Goal: Task Accomplishment & Management: Manage account settings

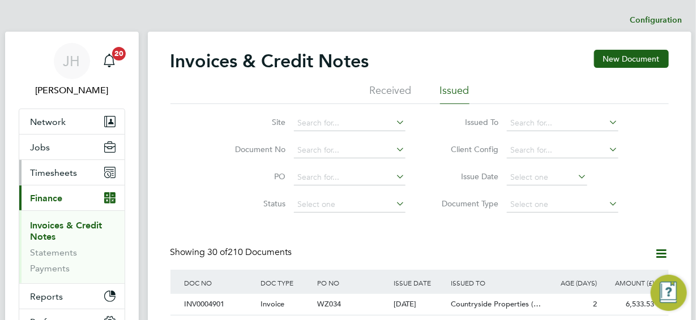
click at [51, 171] on span "Timesheets" at bounding box center [54, 173] width 47 height 11
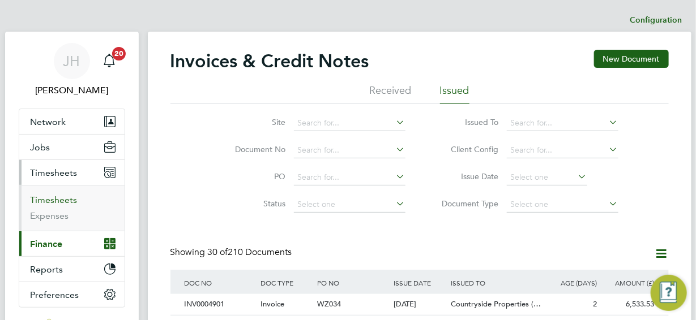
click at [59, 198] on link "Timesheets" at bounding box center [54, 200] width 47 height 11
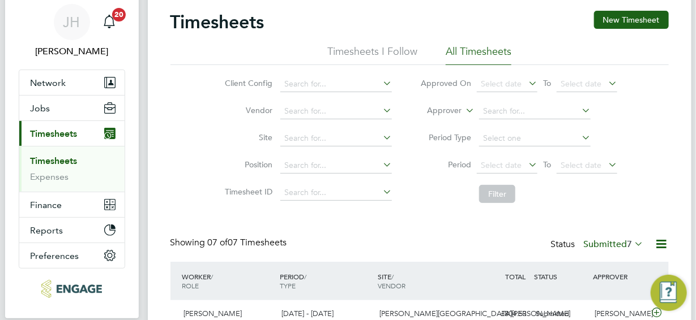
scroll to position [56, 0]
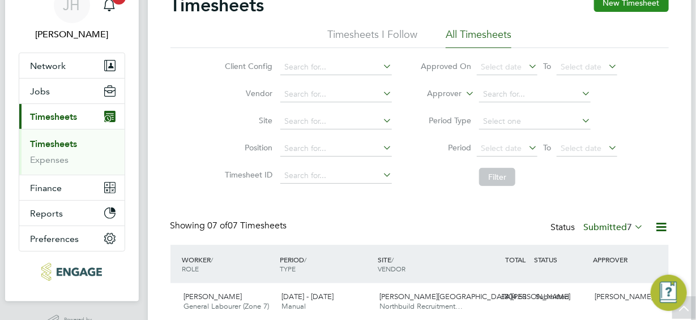
click at [639, 5] on button "New Timesheet" at bounding box center [631, 3] width 75 height 18
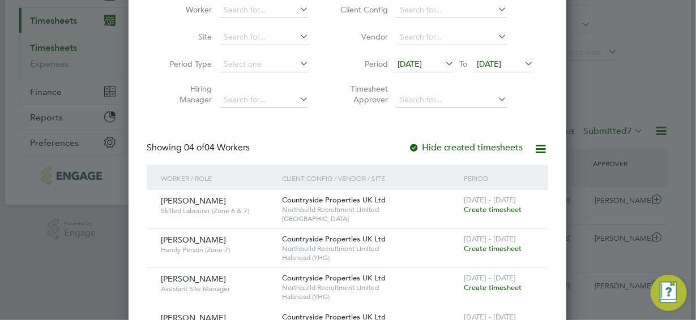
scroll to position [170, 0]
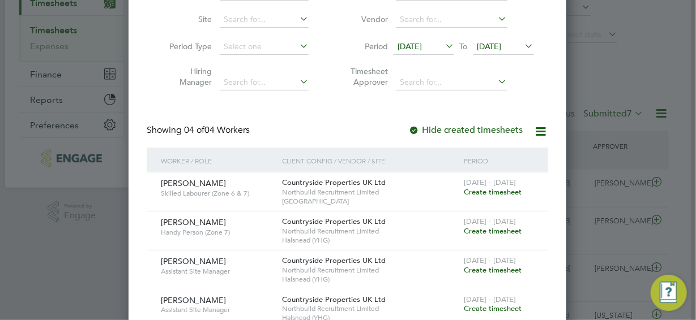
click at [443, 46] on icon at bounding box center [443, 46] width 0 height 16
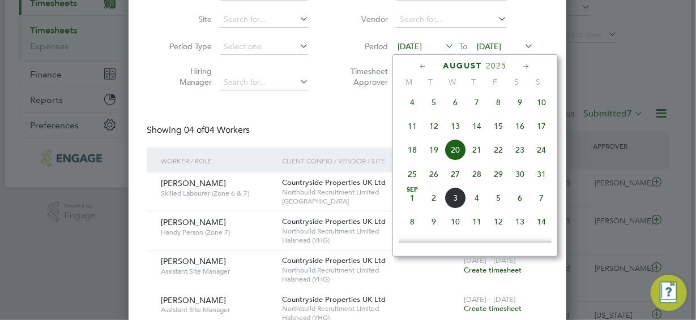
click at [411, 179] on span "25" at bounding box center [412, 175] width 22 height 22
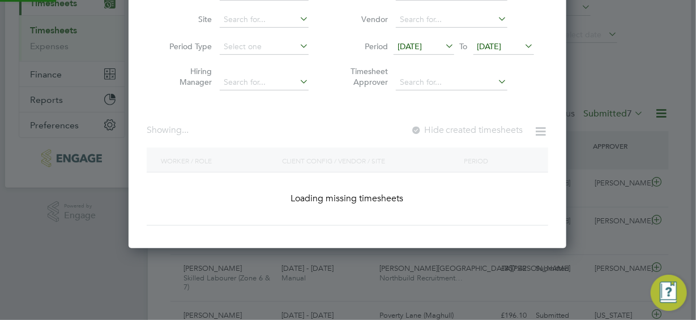
scroll to position [383, 438]
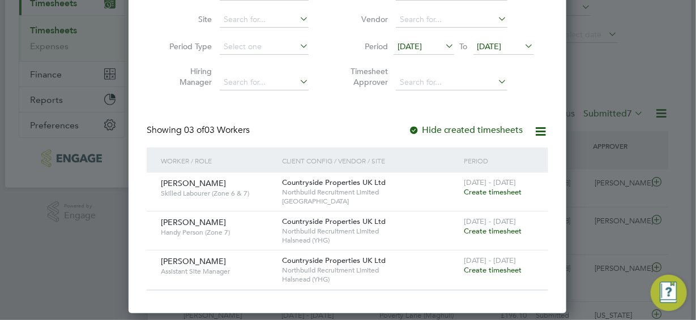
drag, startPoint x: 531, startPoint y: 42, endPoint x: 529, endPoint y: 62, distance: 19.9
click at [523, 42] on icon at bounding box center [523, 46] width 0 height 16
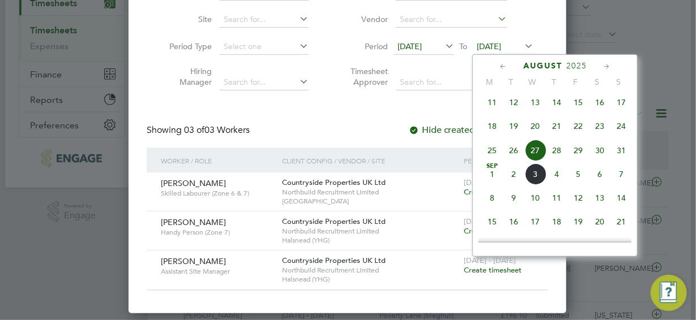
click at [622, 156] on span "31" at bounding box center [621, 151] width 22 height 22
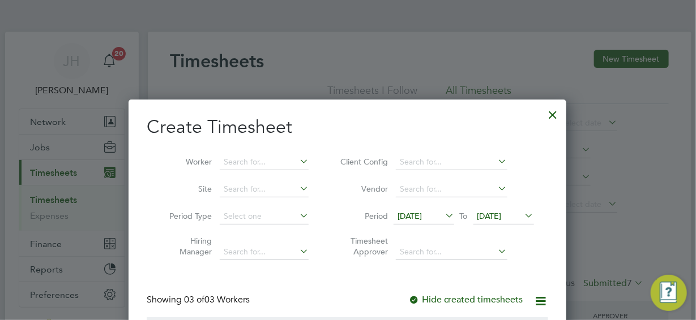
scroll to position [113, 0]
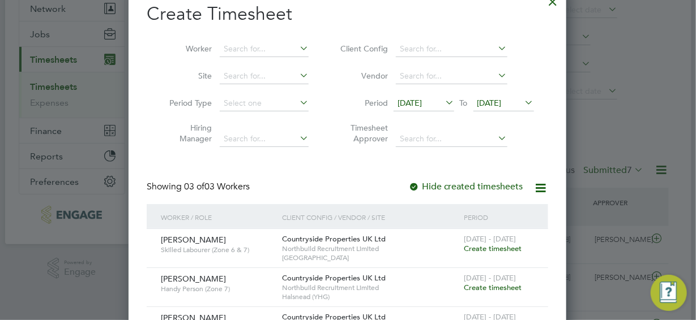
click at [541, 190] on icon at bounding box center [541, 188] width 14 height 14
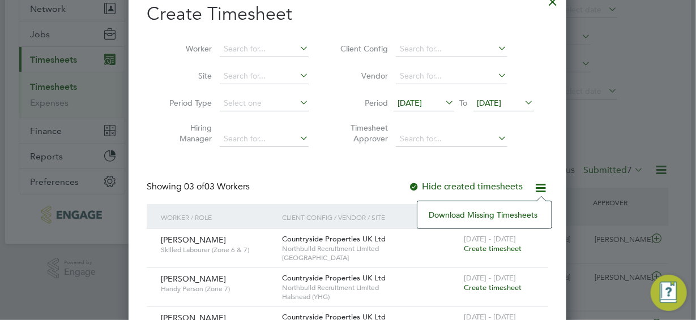
click at [386, 180] on div "Create Timesheet Worker Site Period Type Hiring Manager Client Config Vendor Pe…" at bounding box center [347, 174] width 401 height 345
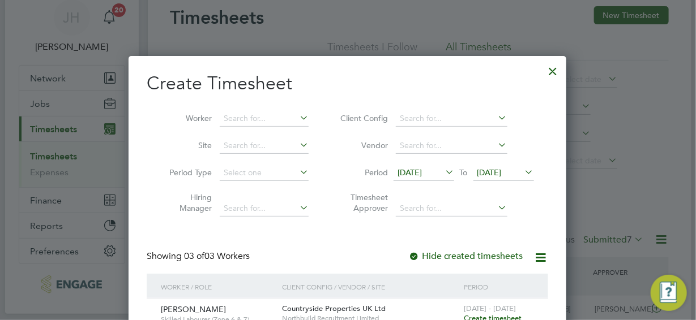
scroll to position [0, 0]
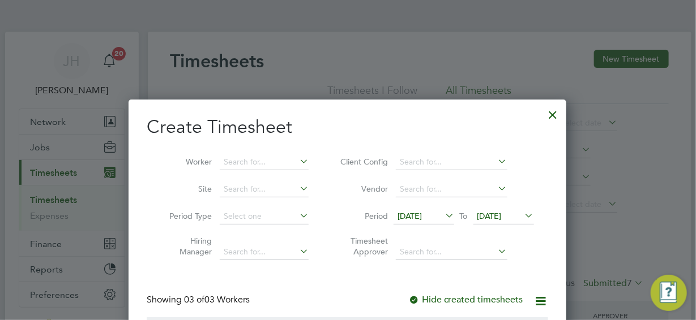
click at [549, 114] on div at bounding box center [553, 112] width 20 height 20
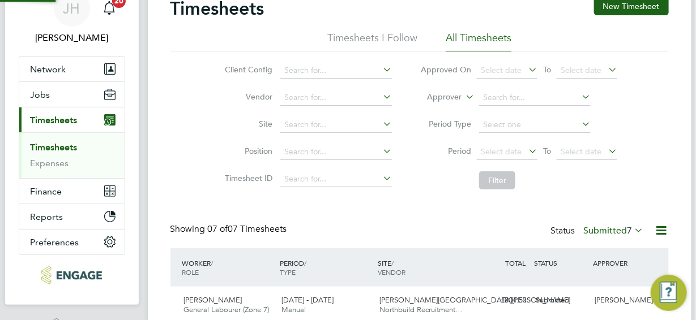
scroll to position [6, 6]
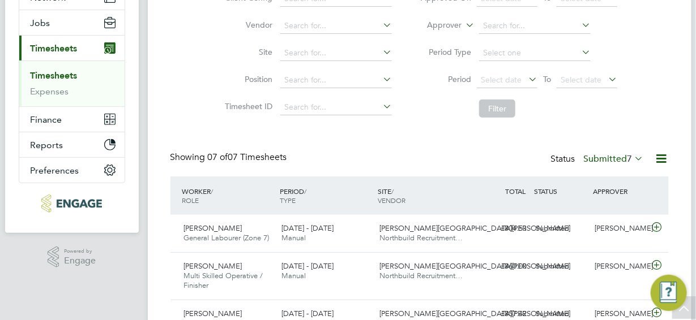
click at [632, 158] on icon at bounding box center [632, 159] width 0 height 16
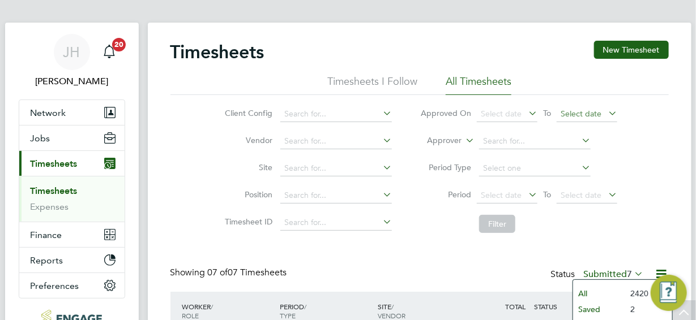
scroll to position [0, 0]
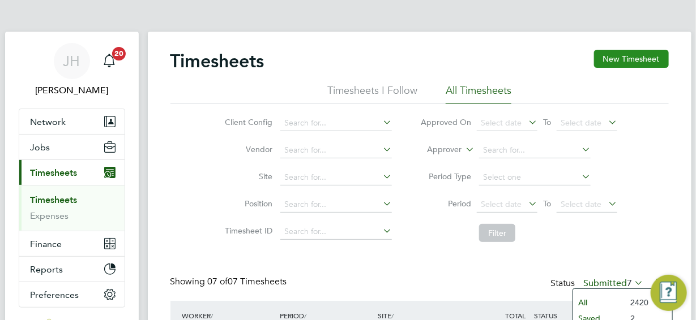
click at [622, 62] on button "New Timesheet" at bounding box center [631, 59] width 75 height 18
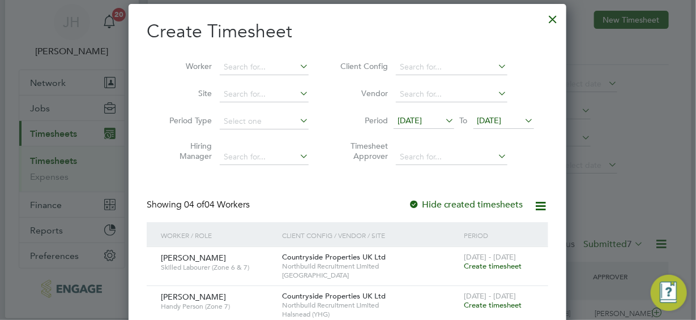
scroll to position [56, 0]
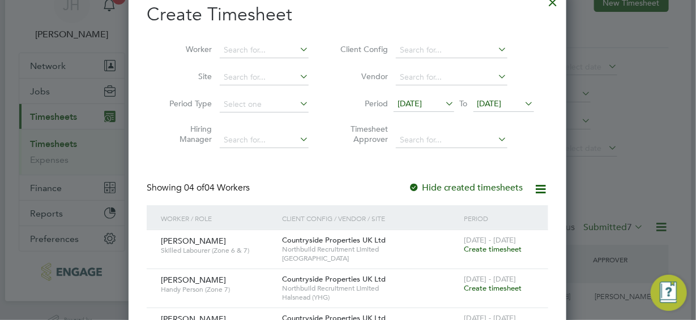
click at [443, 102] on icon at bounding box center [443, 104] width 0 height 16
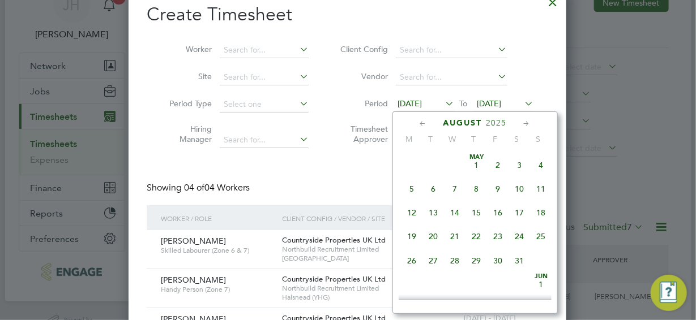
scroll to position [412, 0]
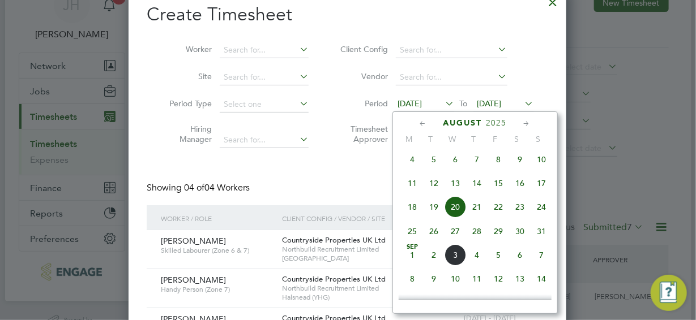
click at [413, 233] on span "25" at bounding box center [412, 232] width 22 height 22
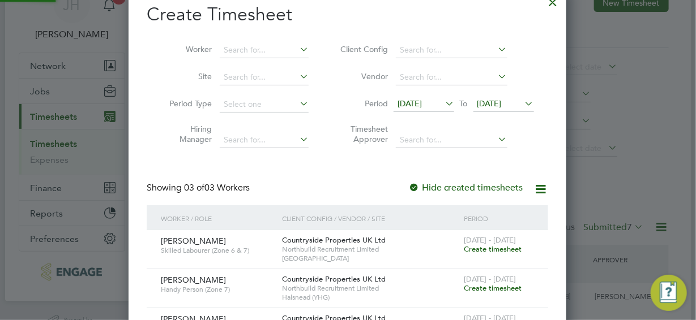
scroll to position [383, 438]
click at [523, 104] on icon at bounding box center [523, 104] width 0 height 16
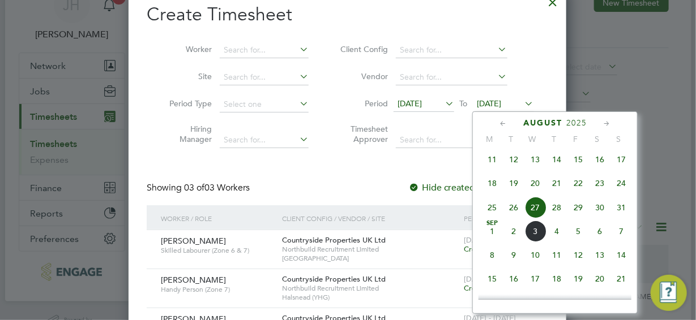
click at [622, 211] on span "31" at bounding box center [621, 208] width 22 height 22
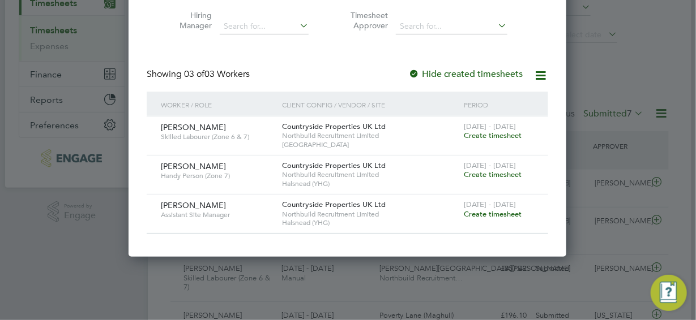
scroll to position [0, 0]
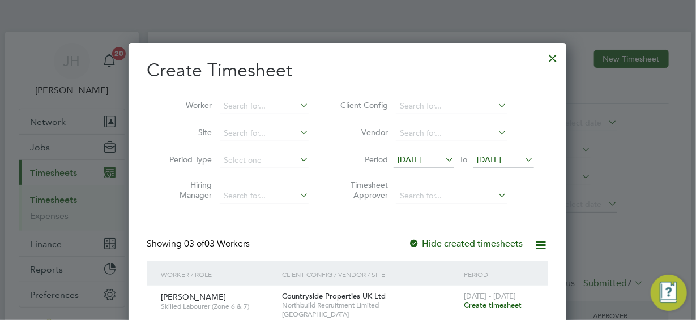
click at [551, 59] on div at bounding box center [553, 55] width 20 height 20
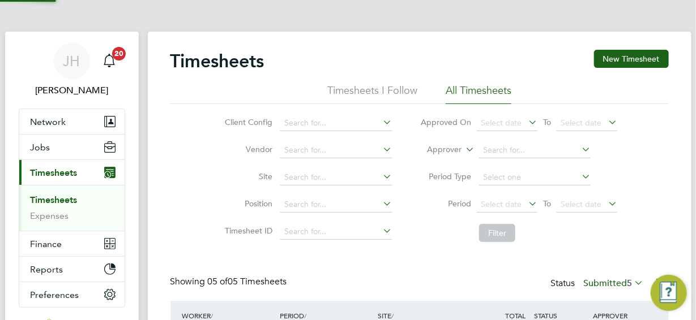
scroll to position [38, 98]
click at [42, 149] on span "Jobs" at bounding box center [41, 147] width 20 height 11
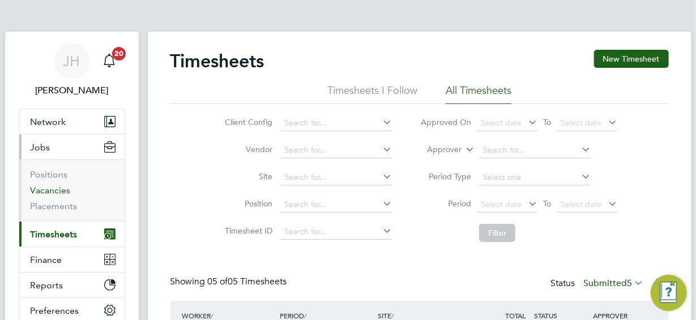
click at [45, 191] on link "Vacancies" at bounding box center [51, 190] width 40 height 11
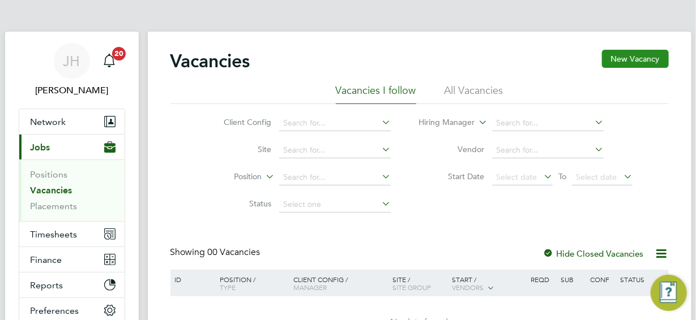
click at [631, 57] on button "New Vacancy" at bounding box center [635, 59] width 67 height 18
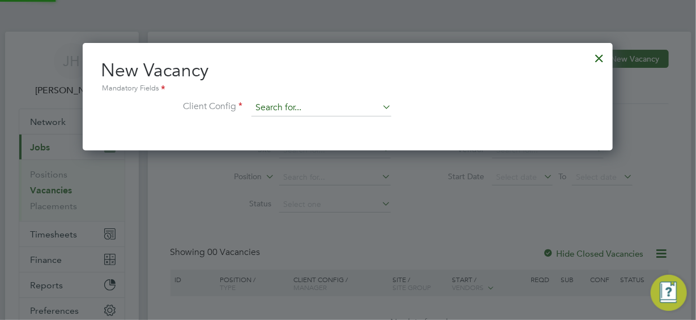
scroll to position [107, 530]
click at [380, 106] on icon at bounding box center [380, 107] width 0 height 16
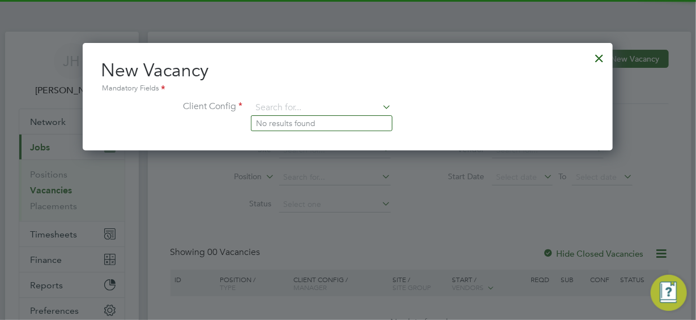
click at [380, 106] on icon at bounding box center [380, 107] width 0 height 16
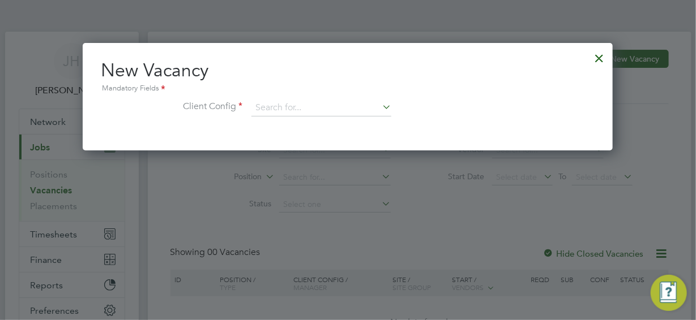
click at [596, 55] on div at bounding box center [599, 55] width 20 height 20
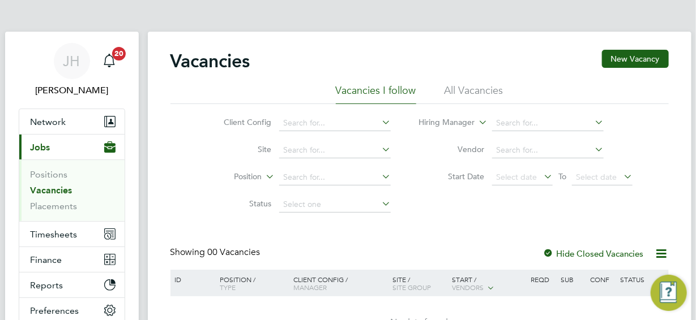
click at [59, 188] on link "Vacancies" at bounding box center [52, 190] width 42 height 11
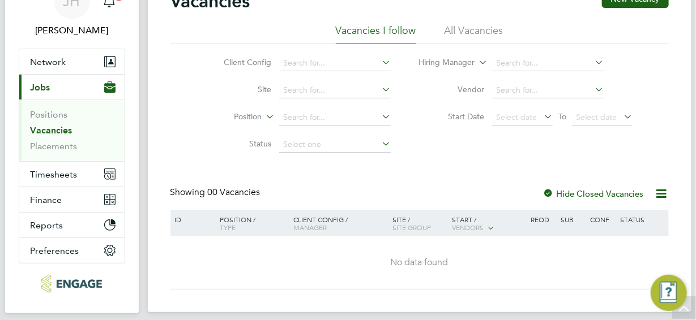
scroll to position [43, 0]
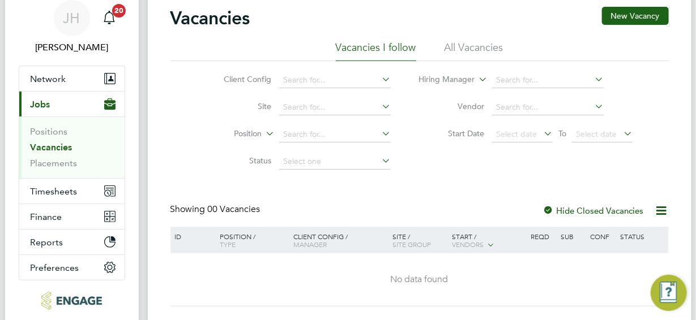
click at [661, 208] on icon at bounding box center [662, 211] width 14 height 14
click at [499, 202] on div "Vacancies New Vacancy Vacancies I follow All Vacancies Client Config Site Posit…" at bounding box center [419, 157] width 498 height 300
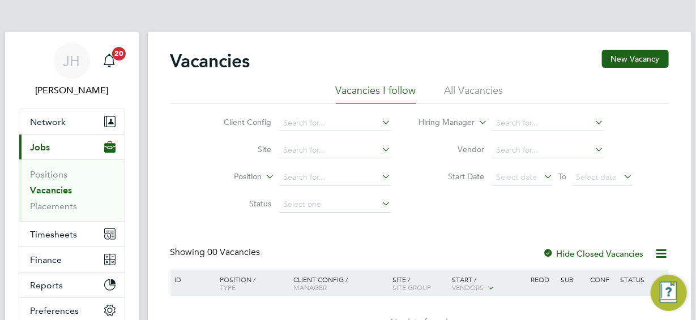
click at [37, 190] on link "Vacancies" at bounding box center [52, 190] width 42 height 11
click at [467, 88] on li "All Vacancies" at bounding box center [473, 94] width 59 height 20
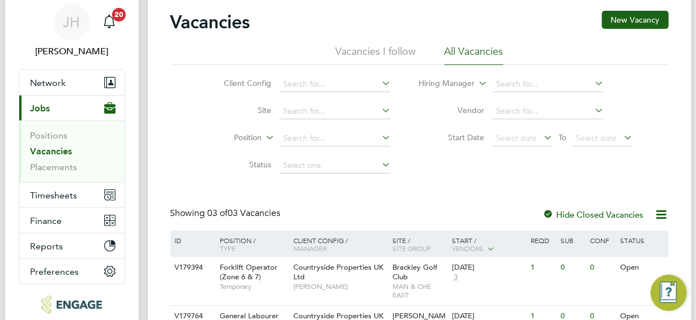
scroll to position [153, 0]
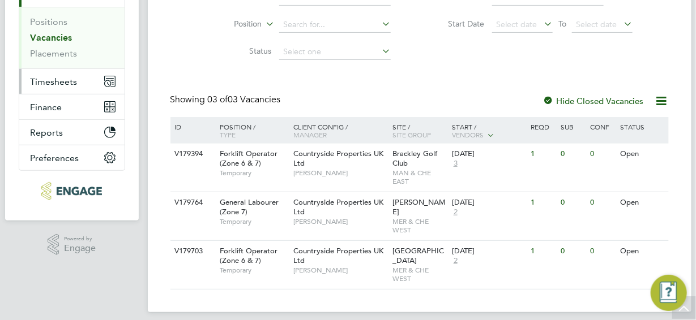
click at [55, 85] on span "Timesheets" at bounding box center [54, 81] width 47 height 11
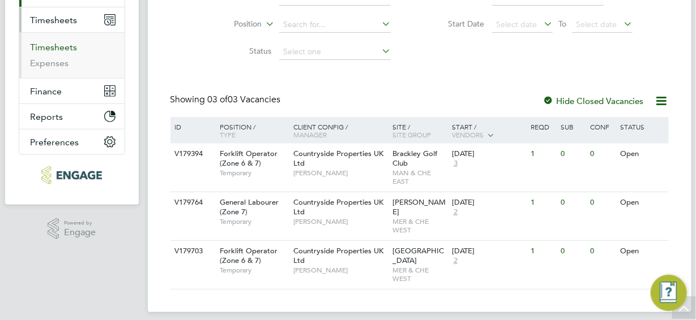
click at [49, 48] on link "Timesheets" at bounding box center [54, 47] width 47 height 11
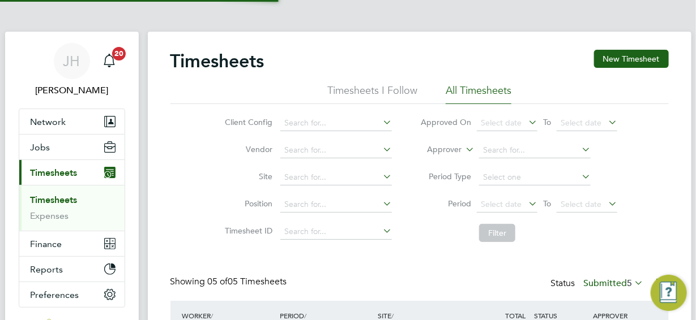
scroll to position [6, 6]
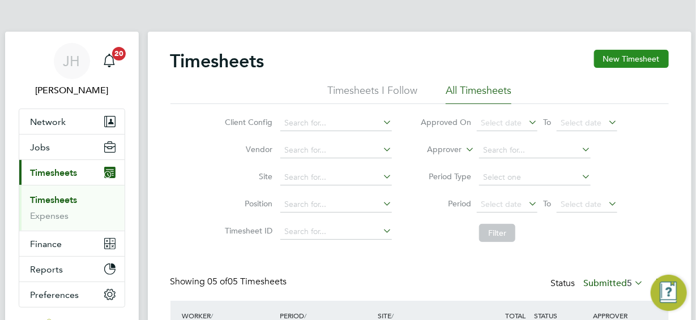
click at [627, 58] on button "New Timesheet" at bounding box center [631, 59] width 75 height 18
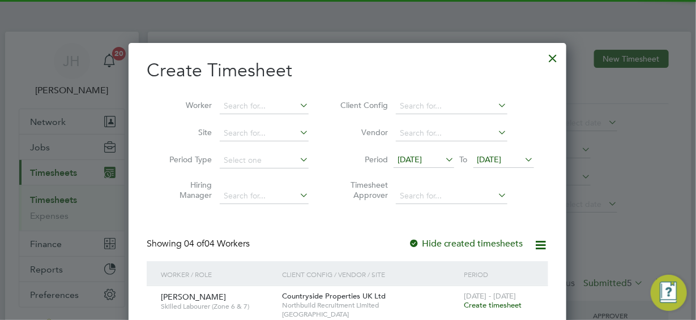
scroll to position [226, 0]
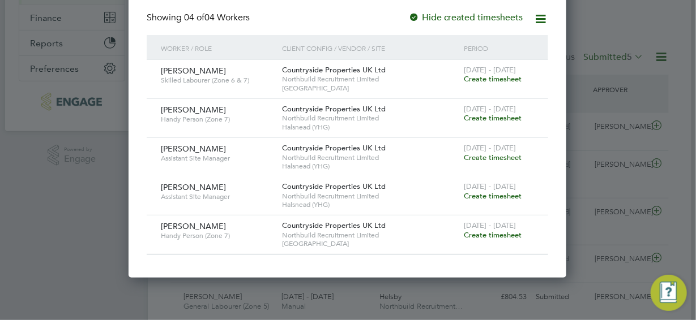
click at [490, 119] on span "Create timesheet" at bounding box center [493, 118] width 58 height 10
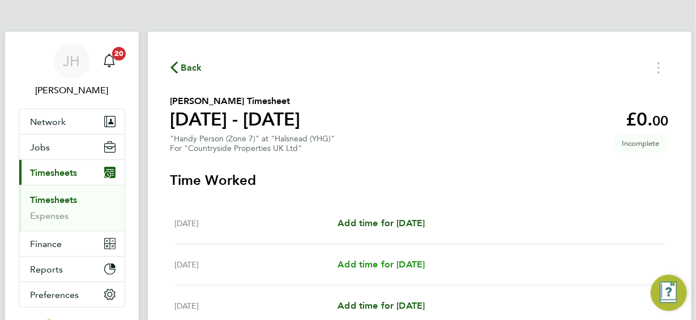
click at [390, 264] on span "Add time for Tue 26 Aug" at bounding box center [380, 264] width 87 height 11
select select "30"
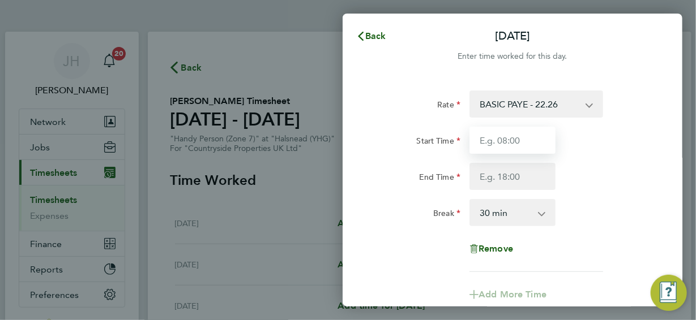
click at [519, 141] on input "Start Time" at bounding box center [512, 140] width 86 height 27
type input "07:30"
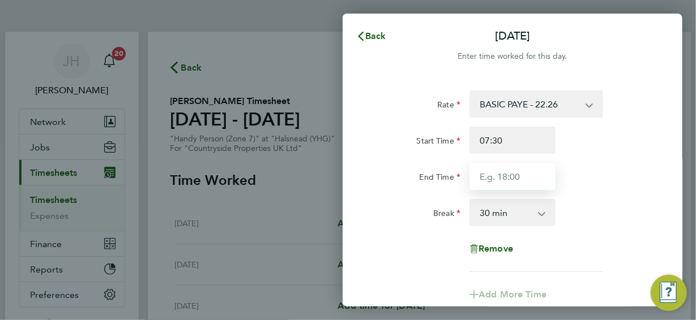
click at [514, 176] on input "End Time" at bounding box center [512, 176] width 86 height 27
type input "16:30"
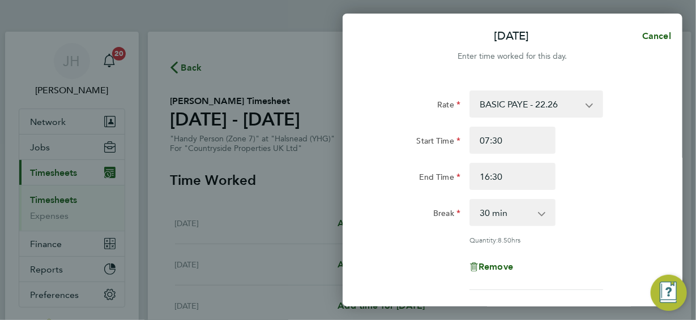
click at [574, 235] on div "Rate BASIC PAYE - 22.26 Start Time 07:30 End Time 16:30 Break 0 min 15 min 30 m…" at bounding box center [512, 191] width 276 height 200
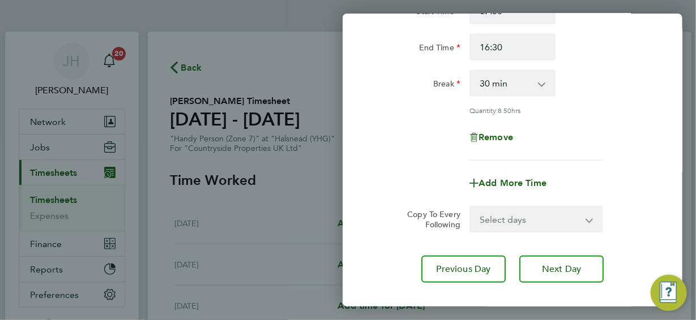
scroll to position [170, 0]
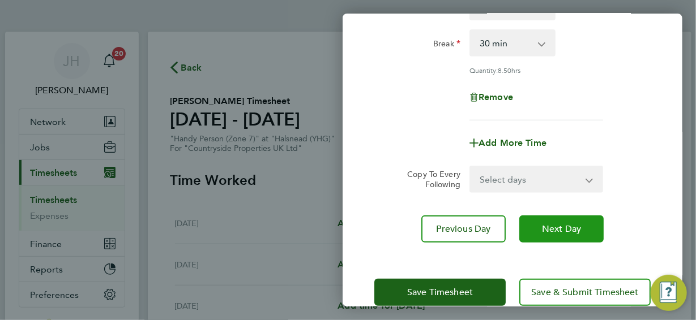
click at [549, 231] on span "Next Day" at bounding box center [561, 229] width 39 height 11
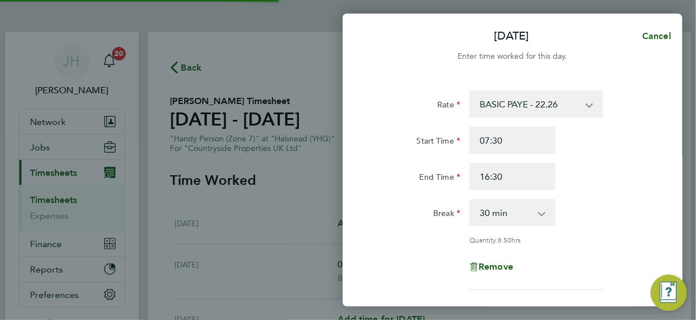
select select "30"
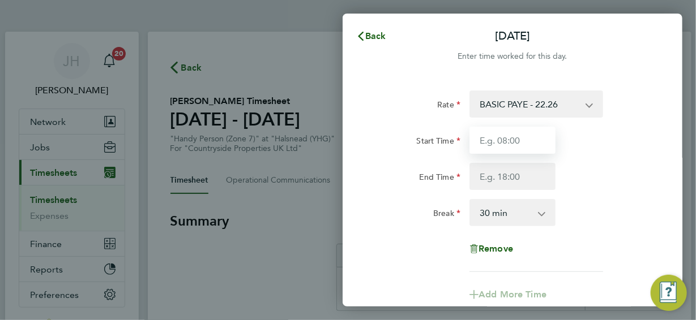
click at [512, 147] on input "Start Time" at bounding box center [512, 140] width 86 height 27
type input "07:30"
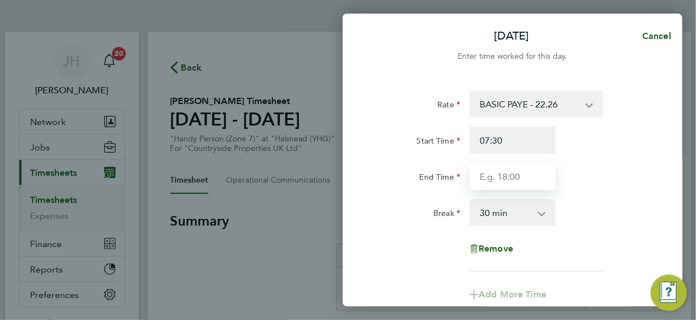
click at [524, 177] on input "End Time" at bounding box center [512, 176] width 86 height 27
type input "16:30"
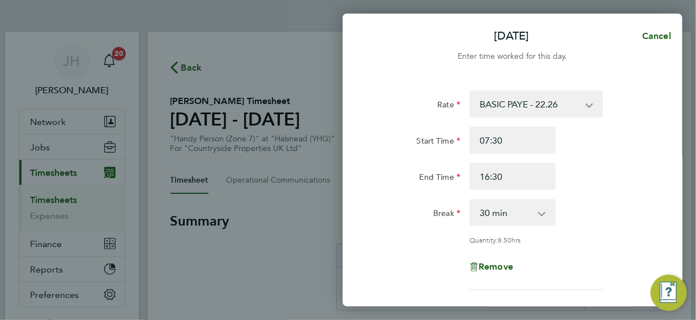
click at [589, 239] on div "Rate BASIC PAYE - 22.26 Start Time 07:30 End Time 16:30 Break 0 min 15 min 30 m…" at bounding box center [512, 191] width 276 height 200
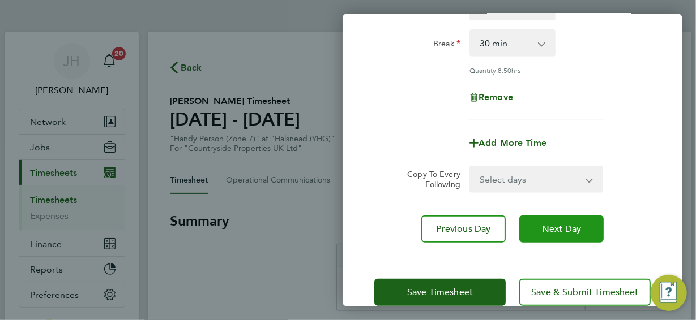
click at [567, 230] on span "Next Day" at bounding box center [561, 229] width 39 height 11
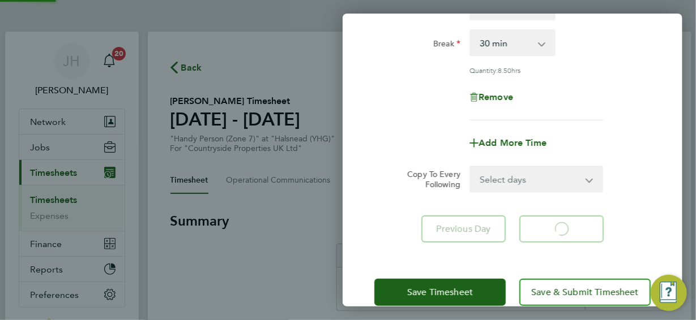
select select "30"
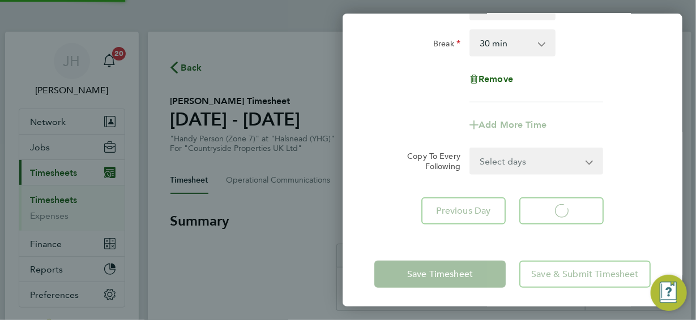
select select "30"
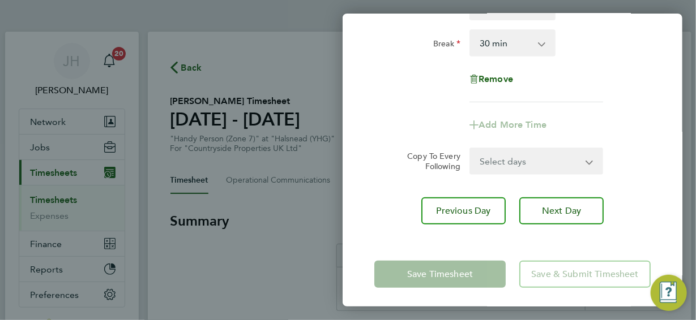
scroll to position [44, 0]
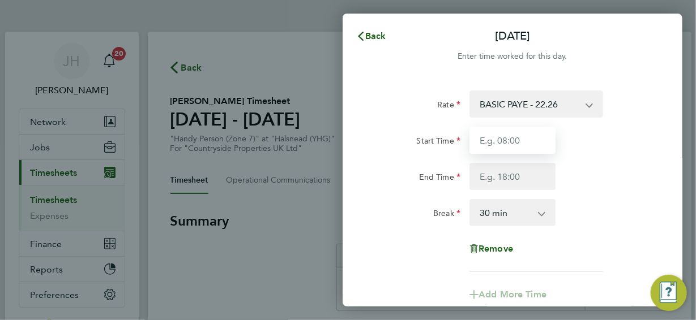
click at [524, 141] on input "Start Time" at bounding box center [512, 140] width 86 height 27
type input "07:30"
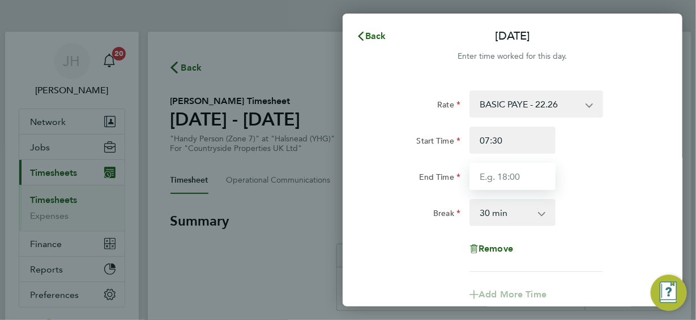
click at [519, 179] on input "End Time" at bounding box center [512, 176] width 86 height 27
type input "16:30"
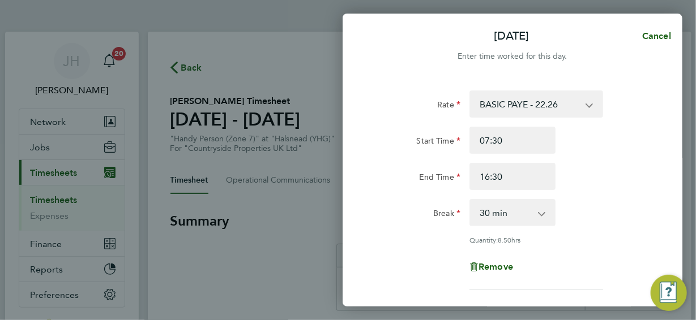
click at [583, 208] on div "Break 0 min 15 min 30 min 45 min 60 min 75 min 90 min" at bounding box center [512, 212] width 285 height 27
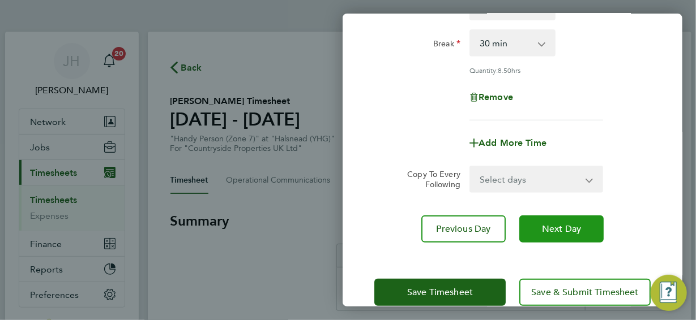
click at [562, 229] on span "Next Day" at bounding box center [561, 229] width 39 height 11
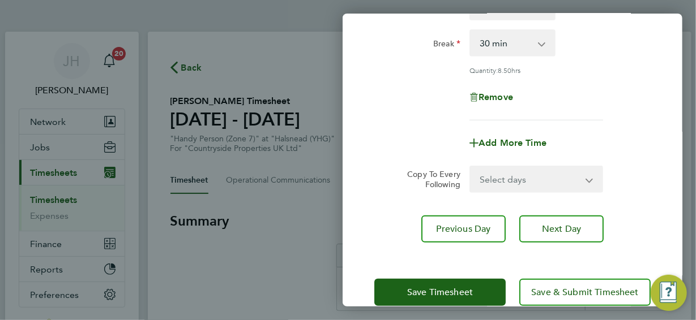
select select "30"
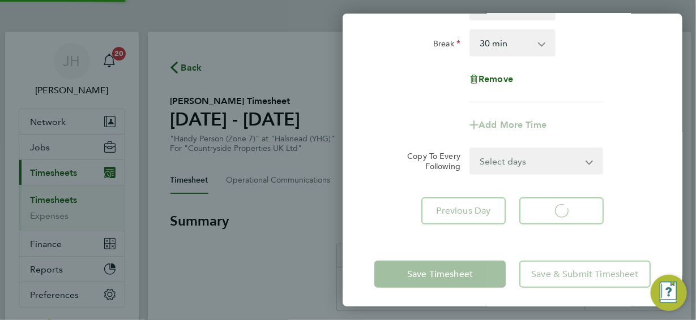
select select "30"
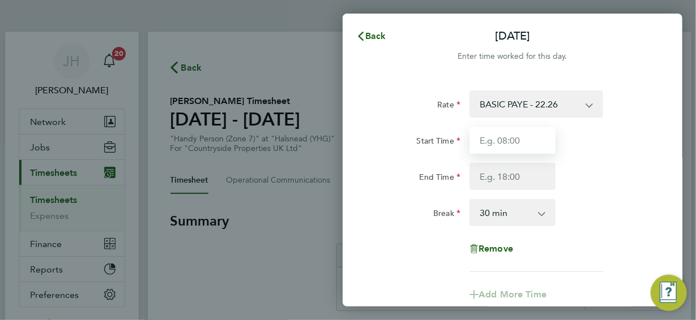
click at [516, 139] on input "Start Time" at bounding box center [512, 140] width 86 height 27
type input "07:30"
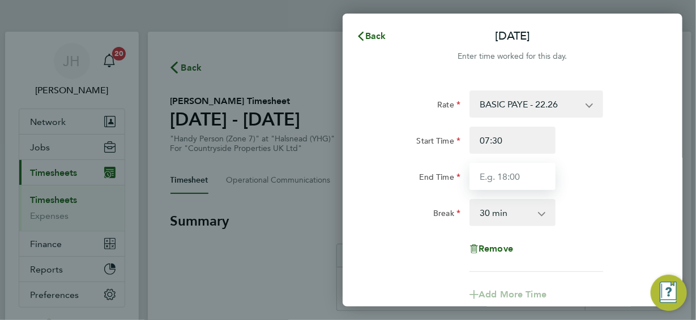
click at [518, 173] on input "End Time" at bounding box center [512, 176] width 86 height 27
type input "16:30"
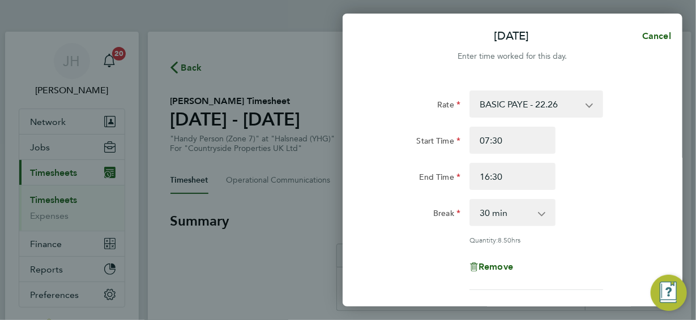
click at [595, 236] on div "Rate BASIC PAYE - 22.26 Start Time 07:30 End Time 16:30 Break 0 min 15 min 30 m…" at bounding box center [512, 191] width 276 height 200
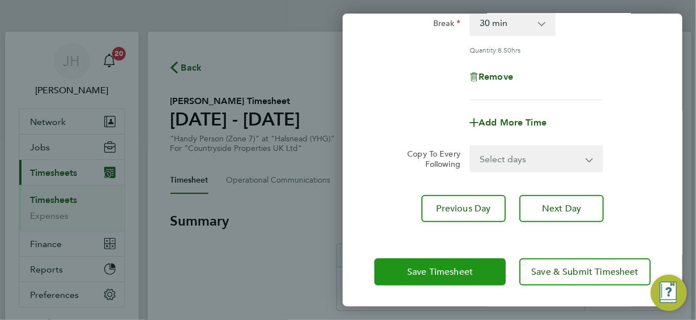
click at [467, 272] on span "Save Timesheet" at bounding box center [440, 272] width 66 height 11
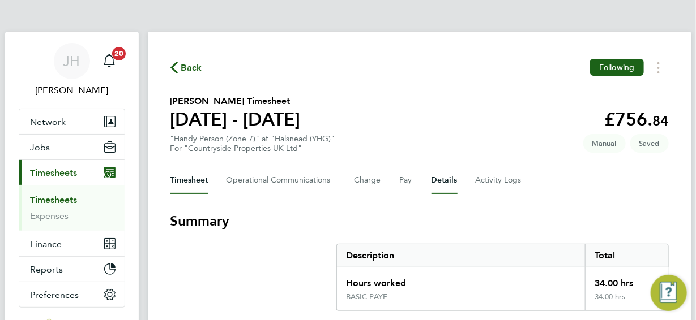
click at [434, 181] on button "Details" at bounding box center [444, 180] width 26 height 27
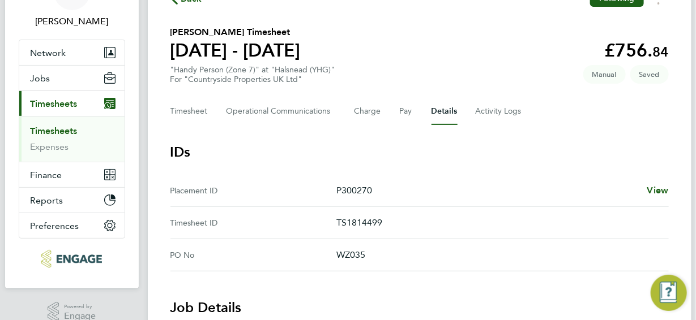
scroll to position [56, 0]
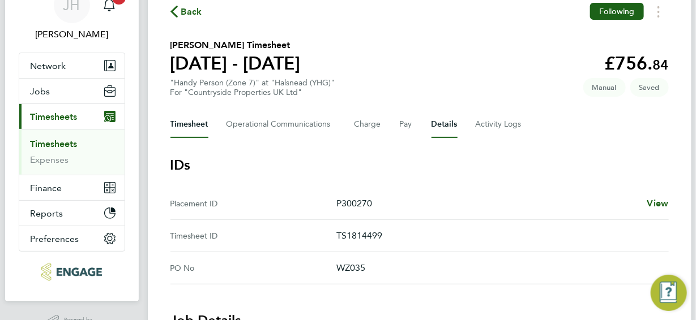
click at [194, 126] on button "Timesheet" at bounding box center [189, 124] width 38 height 27
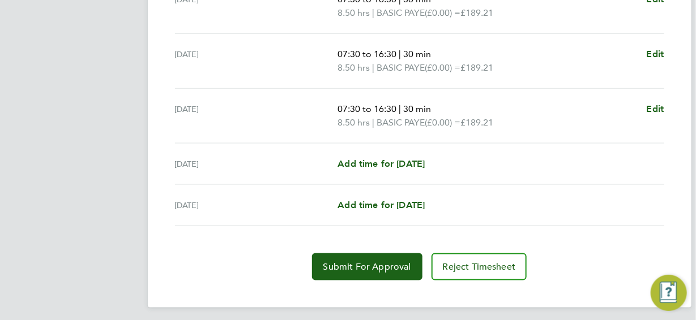
scroll to position [490, 0]
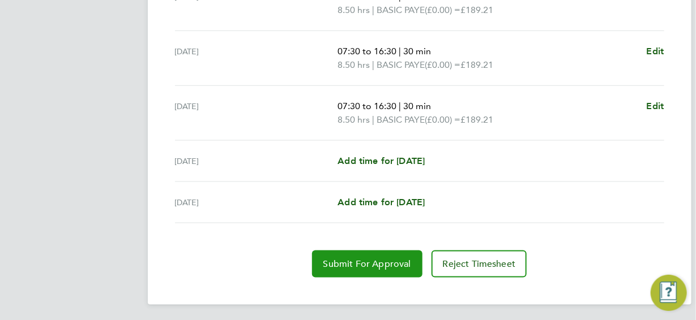
drag, startPoint x: 378, startPoint y: 264, endPoint x: 374, endPoint y: 259, distance: 6.0
click at [378, 263] on span "Submit For Approval" at bounding box center [367, 264] width 88 height 11
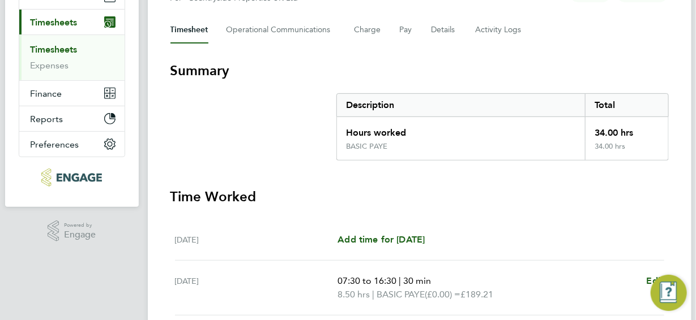
scroll to position [0, 0]
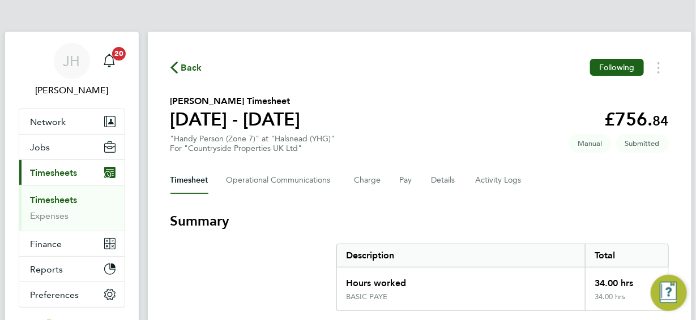
click at [190, 70] on span "Back" at bounding box center [191, 68] width 21 height 14
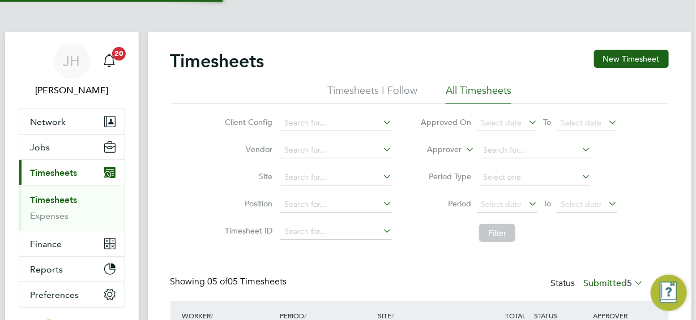
scroll to position [38, 98]
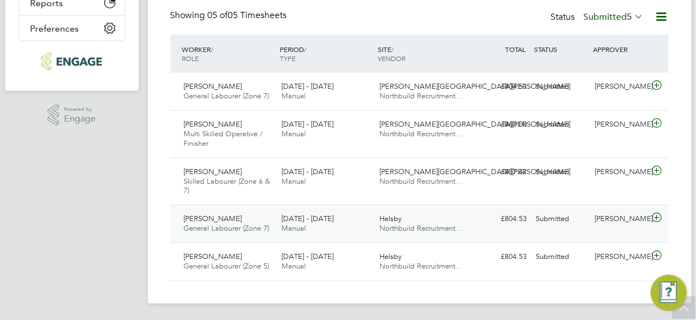
click at [655, 217] on icon at bounding box center [656, 217] width 14 height 9
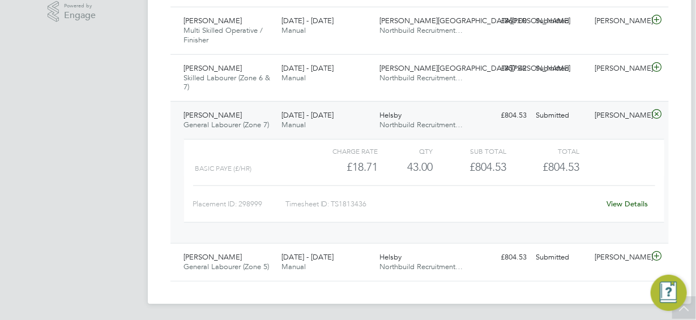
click at [619, 204] on link "View Details" at bounding box center [626, 204] width 41 height 10
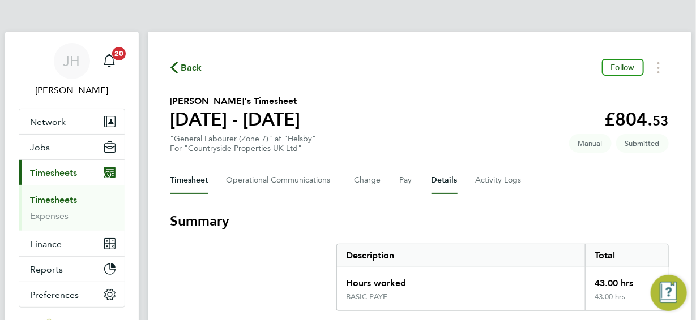
click at [447, 181] on button "Details" at bounding box center [444, 180] width 26 height 27
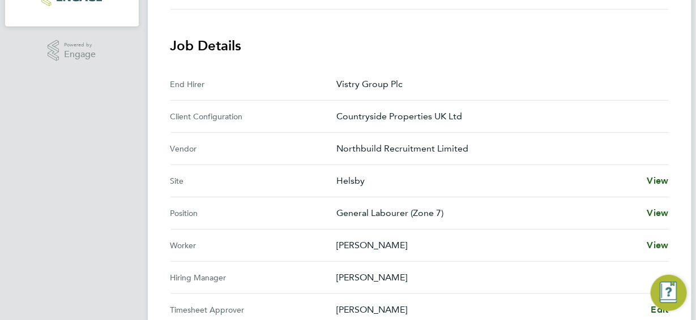
scroll to position [396, 0]
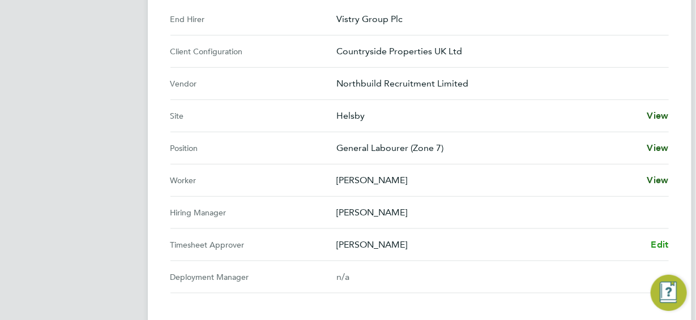
click at [655, 242] on span "Edit" at bounding box center [660, 245] width 18 height 11
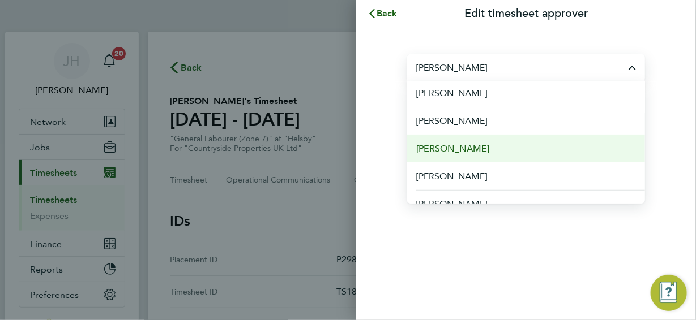
scroll to position [56, 0]
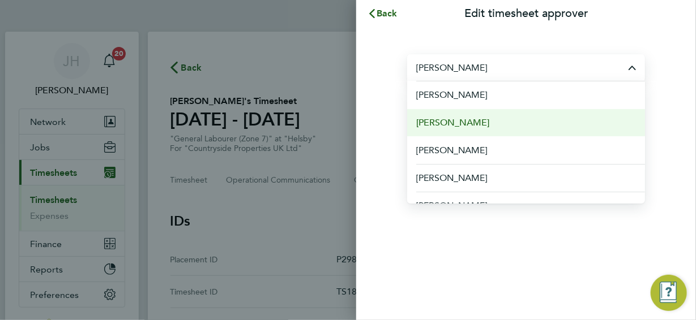
click at [445, 121] on span "[PERSON_NAME]" at bounding box center [452, 123] width 73 height 14
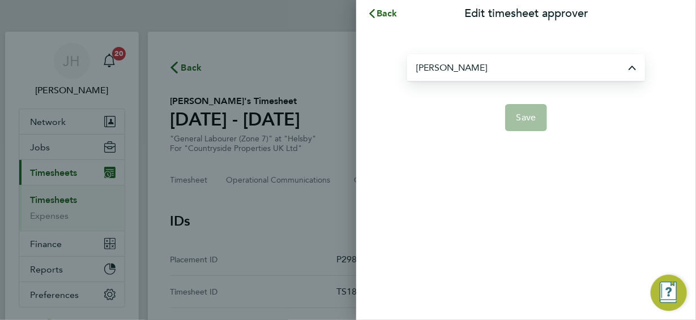
type input "[PERSON_NAME]"
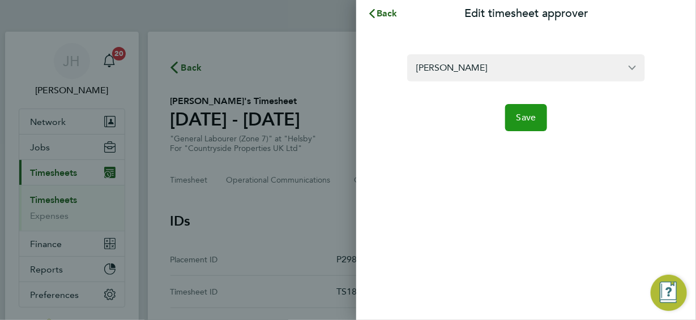
click at [523, 119] on span "Save" at bounding box center [526, 117] width 20 height 11
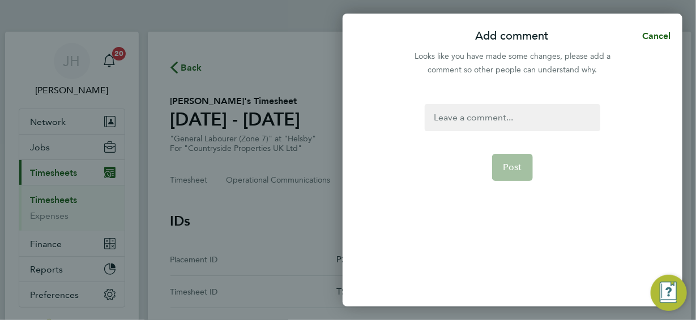
click at [444, 113] on div at bounding box center [512, 117] width 175 height 27
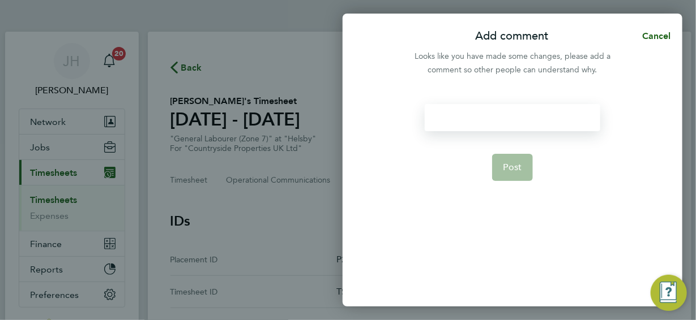
click at [442, 118] on div at bounding box center [512, 117] width 175 height 27
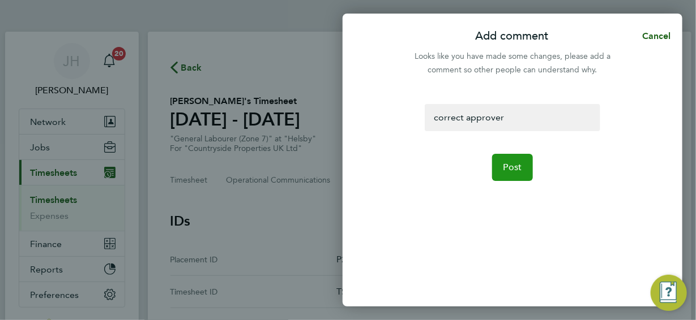
click at [507, 164] on span "Post" at bounding box center [512, 167] width 19 height 11
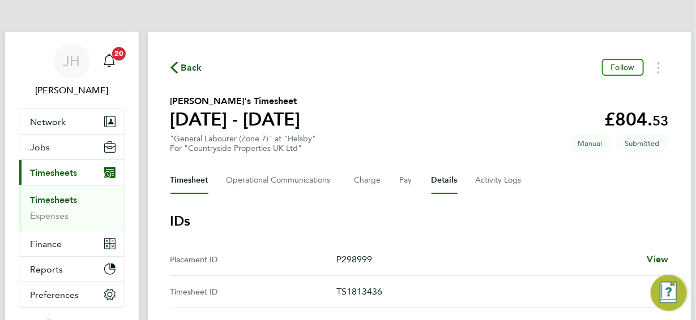
click at [189, 183] on button "Timesheet" at bounding box center [189, 180] width 38 height 27
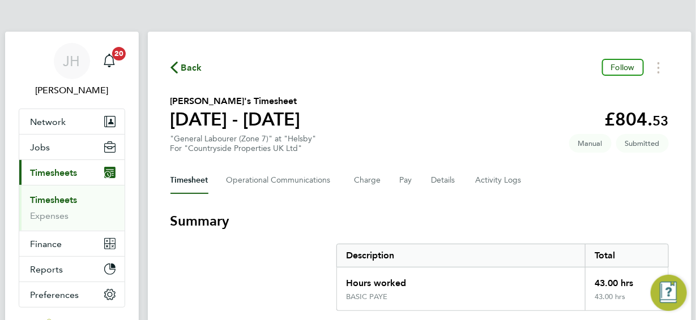
click at [189, 69] on span "Back" at bounding box center [191, 68] width 21 height 14
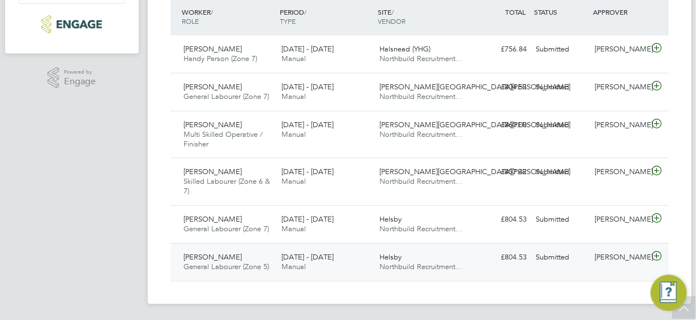
click at [656, 255] on icon at bounding box center [656, 256] width 14 height 9
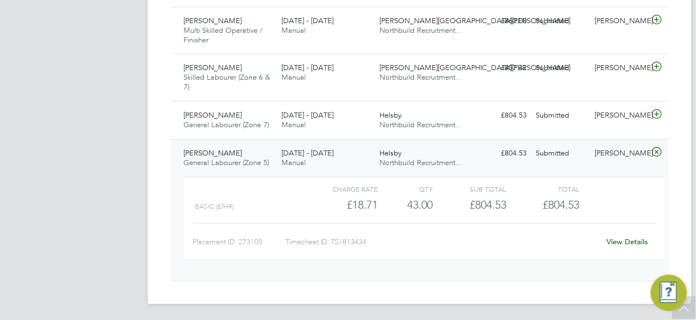
click at [622, 241] on link "View Details" at bounding box center [626, 242] width 41 height 10
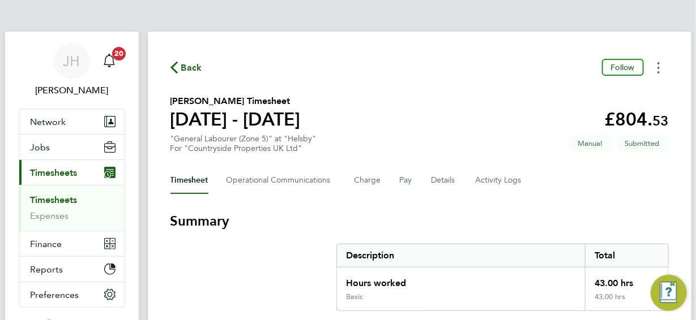
click at [659, 68] on circle "Timesheets Menu" at bounding box center [658, 68] width 2 height 2
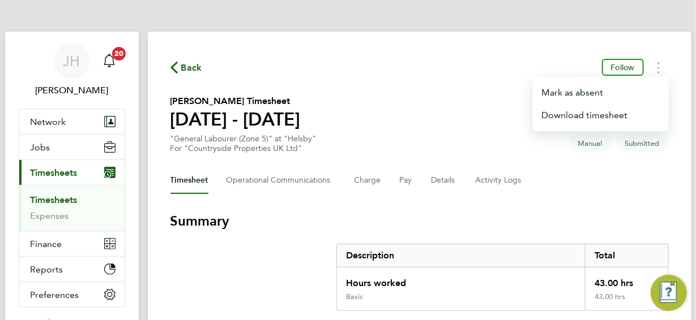
click at [460, 100] on section "[PERSON_NAME] Timesheet [DATE] - [DATE] £804. 53 "General Labourer (Zone 5)" at…" at bounding box center [419, 124] width 498 height 59
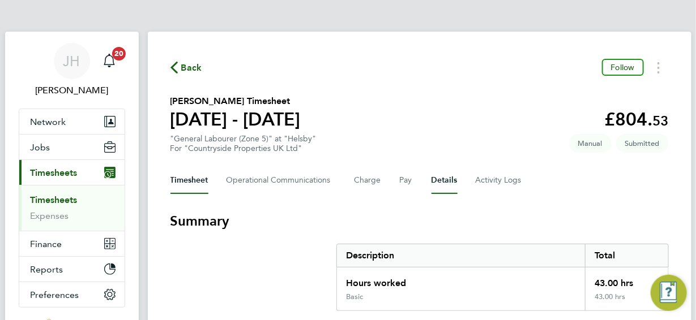
click at [440, 180] on button "Details" at bounding box center [444, 180] width 26 height 27
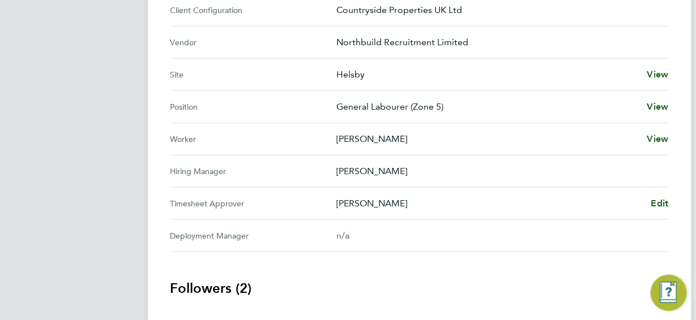
scroll to position [453, 0]
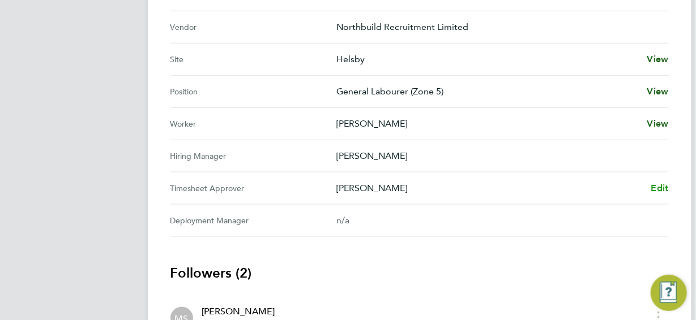
click at [656, 187] on span "Edit" at bounding box center [660, 188] width 18 height 11
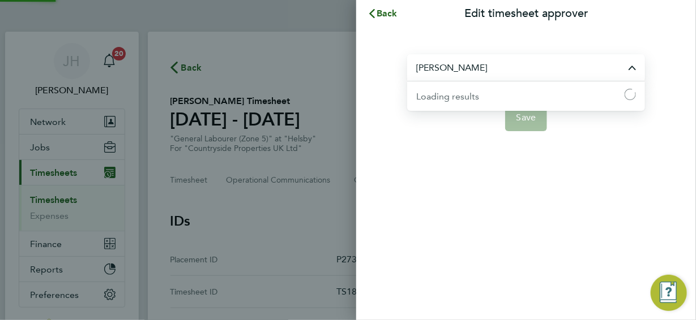
click at [467, 67] on input "[PERSON_NAME]" at bounding box center [526, 67] width 238 height 27
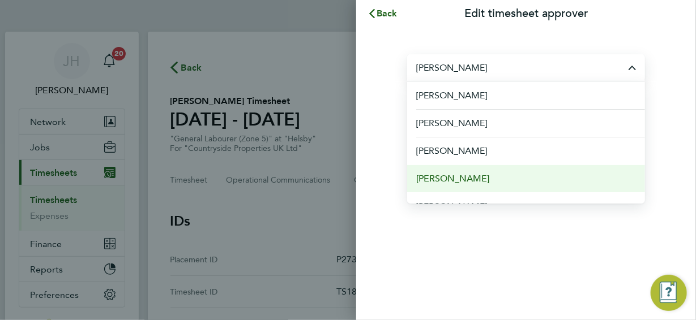
click at [443, 177] on span "[PERSON_NAME]" at bounding box center [452, 179] width 73 height 14
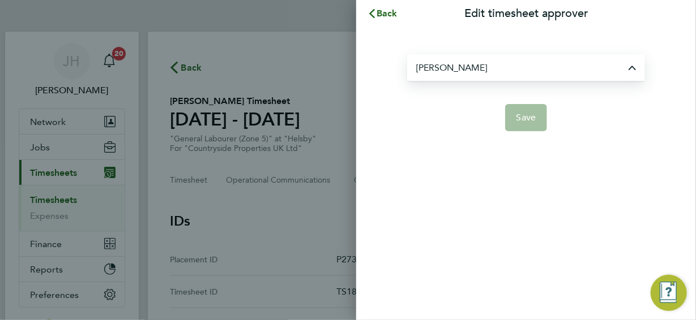
type input "[PERSON_NAME]"
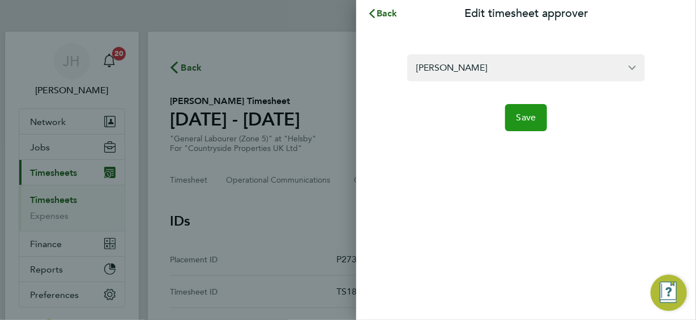
click at [523, 118] on span "Save" at bounding box center [526, 117] width 20 height 11
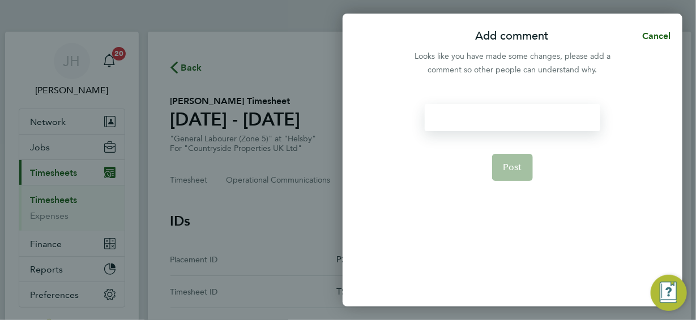
click at [441, 118] on div at bounding box center [512, 117] width 175 height 27
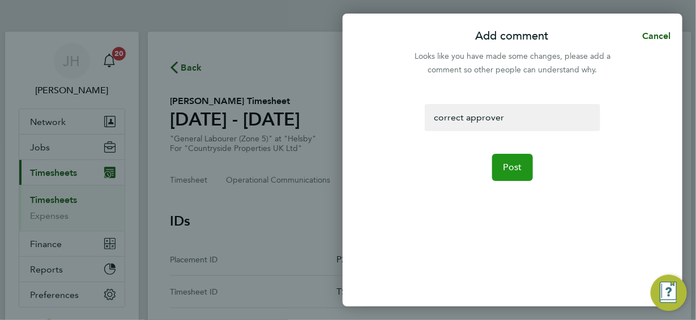
click at [510, 168] on span "Post" at bounding box center [512, 167] width 19 height 11
